Goal: Find specific page/section: Find specific page/section

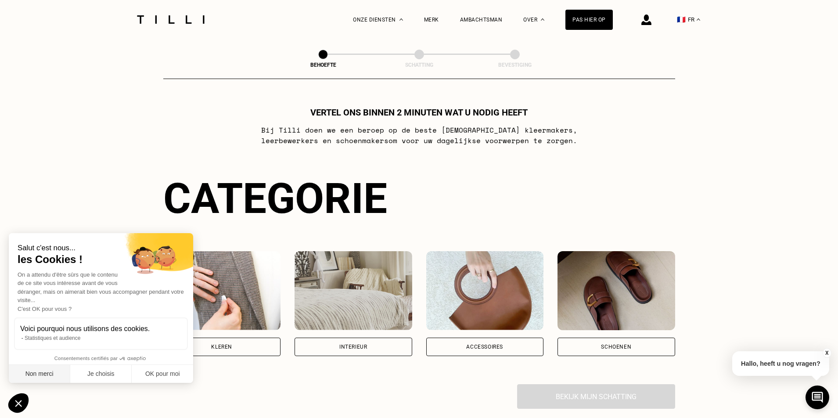
click at [32, 373] on button "Non merci" at bounding box center [39, 374] width 61 height 18
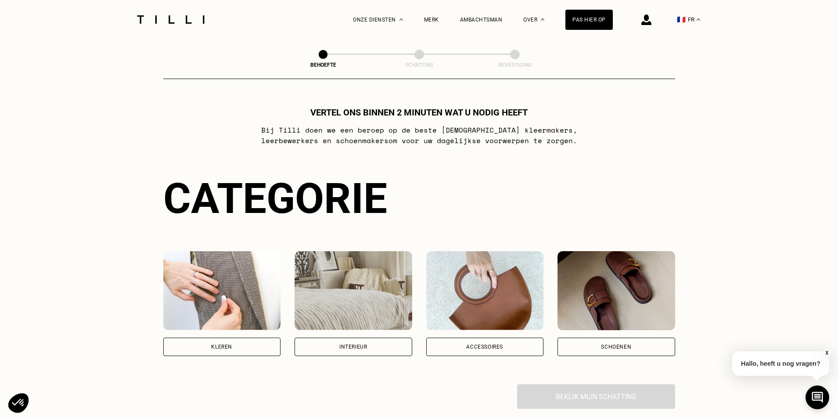
click at [349, 349] on font "Interieur" at bounding box center [353, 347] width 28 height 6
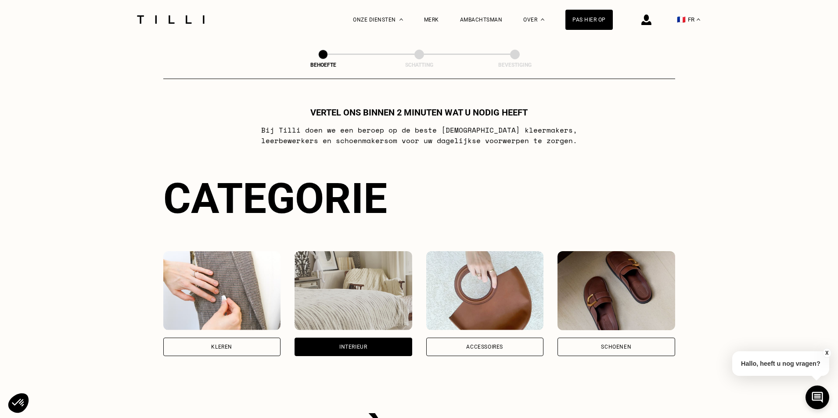
scroll to position [287, 0]
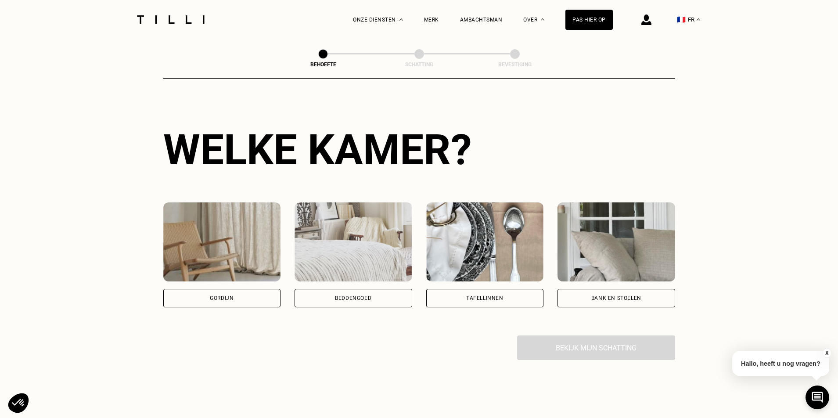
click at [215, 298] on font "Gordijn" at bounding box center [222, 298] width 24 height 6
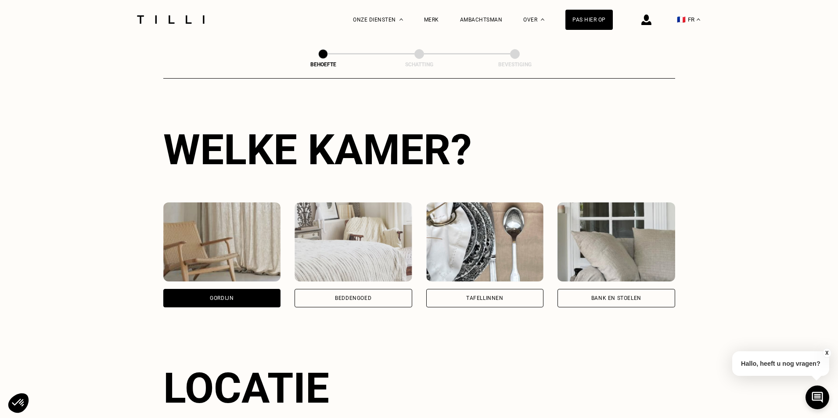
scroll to position [527, 0]
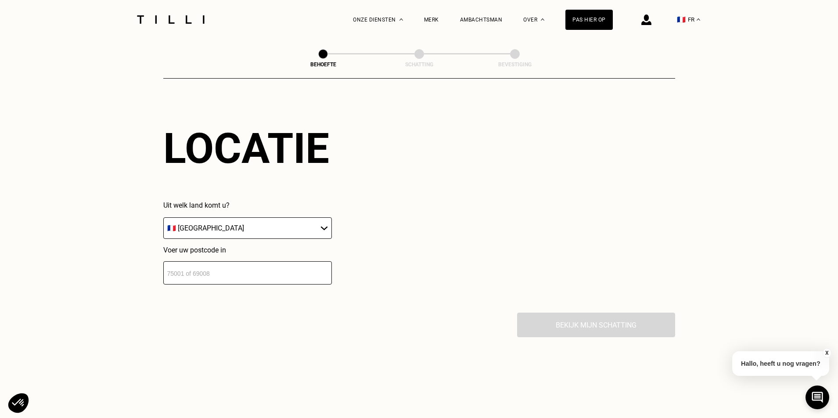
click at [324, 233] on select "🇩🇪 [GEOGRAPHIC_DATA] 🇦🇹 [GEOGRAPHIC_DATA] 🇧🇪 [GEOGRAPHIC_DATA] 🇧🇬 Bulgarije 🇨🇾 …" at bounding box center [247, 228] width 169 height 22
select select "BE"
click at [163, 221] on select "🇩🇪 [GEOGRAPHIC_DATA] 🇦🇹 [GEOGRAPHIC_DATA] 🇧🇪 [GEOGRAPHIC_DATA] 🇧🇬 Bulgarije 🇨🇾 …" at bounding box center [247, 228] width 169 height 22
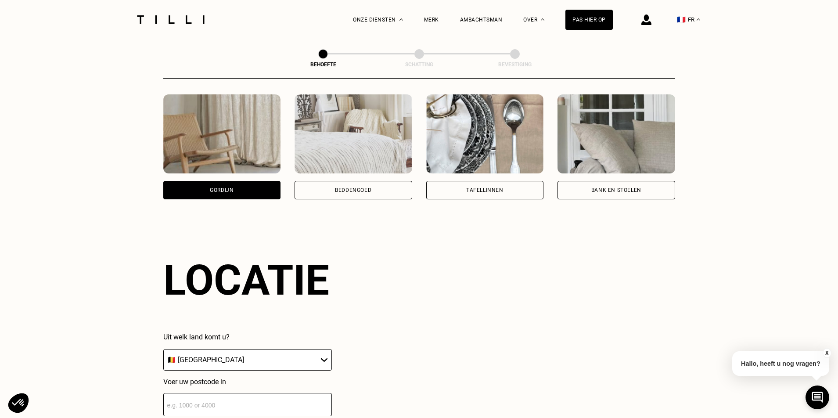
scroll to position [351, 0]
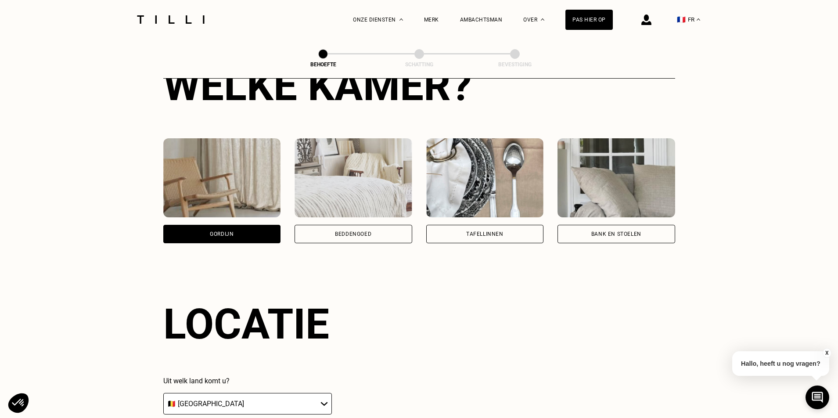
click at [228, 235] on font "Gordijn" at bounding box center [222, 234] width 24 height 6
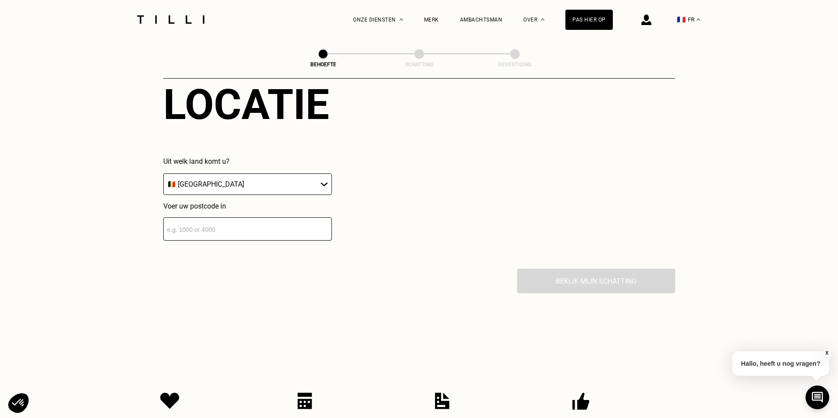
scroll to position [614, 0]
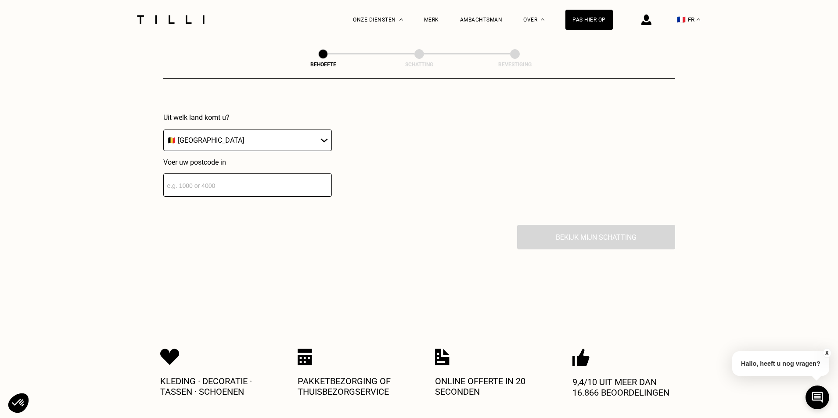
click at [205, 188] on input "number" at bounding box center [247, 184] width 169 height 23
type input "8670"
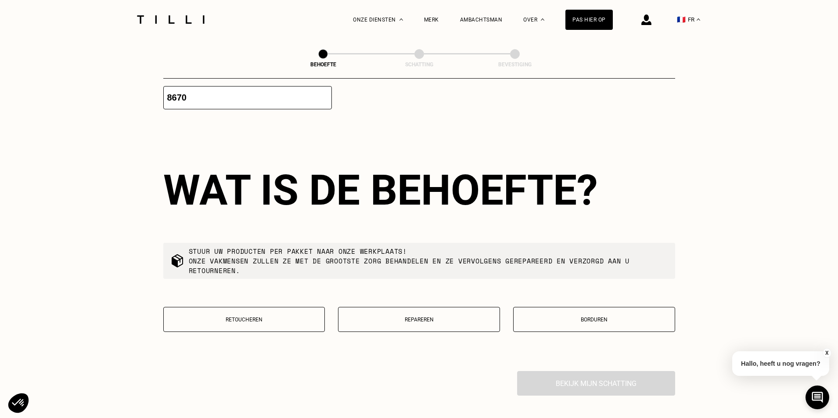
scroll to position [746, 0]
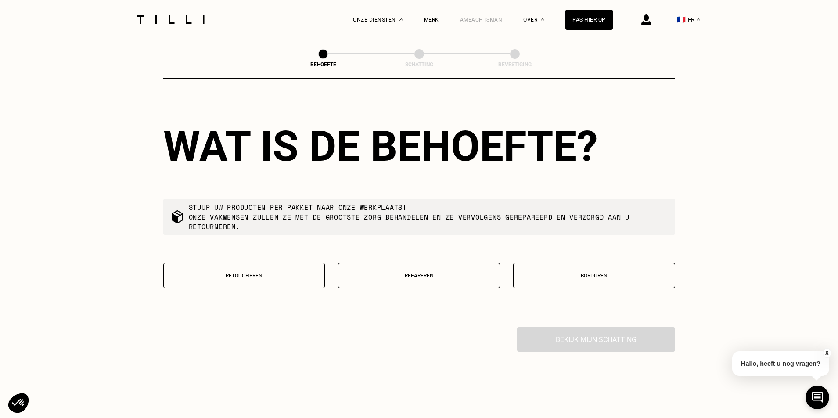
click at [476, 22] on font "Ambachtsman" at bounding box center [481, 20] width 43 height 6
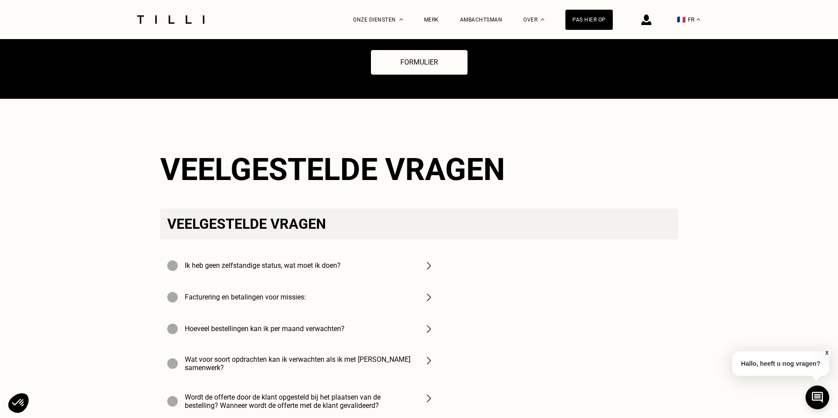
scroll to position [3028, 0]
